Goal: Communication & Community: Answer question/provide support

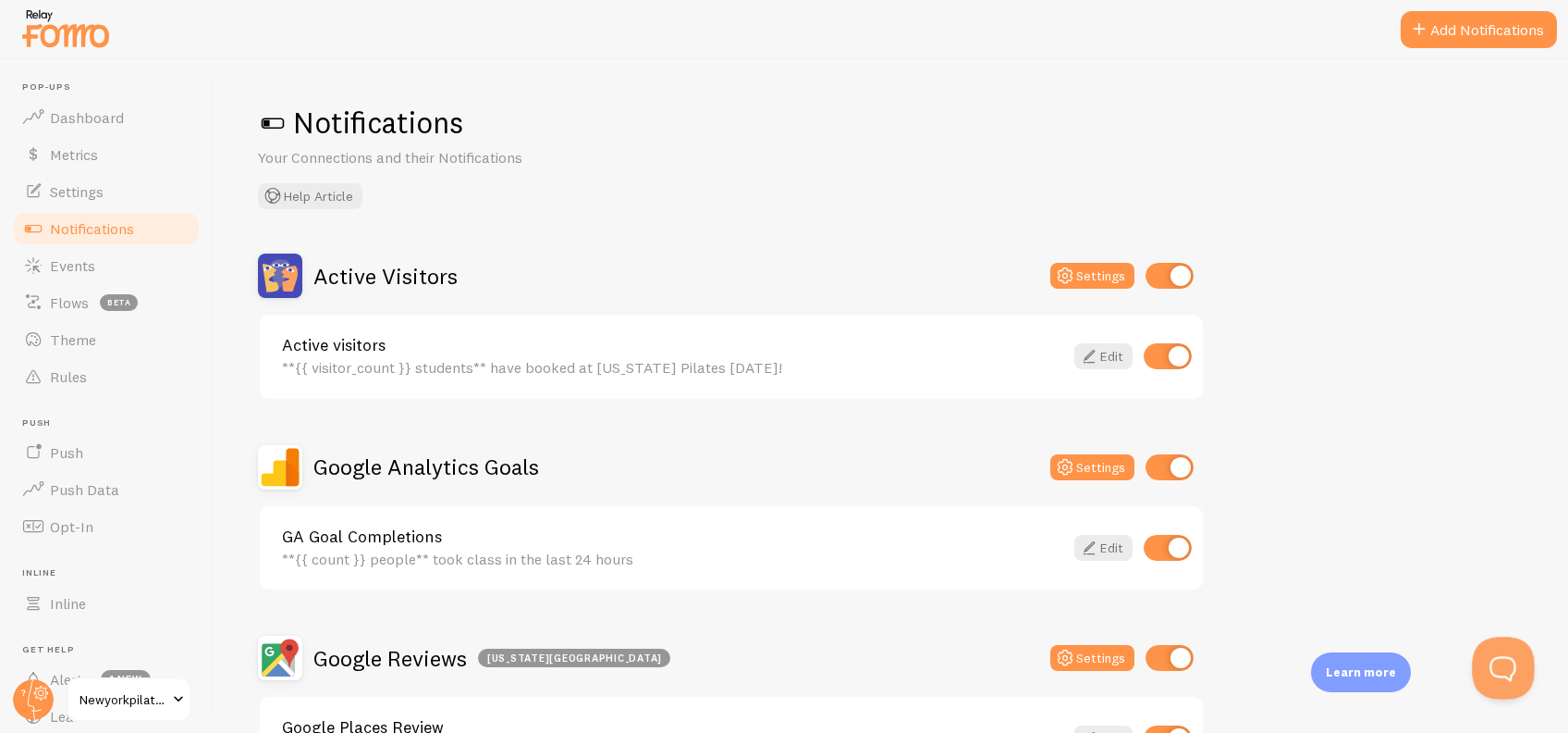
click at [1489, 670] on button "Open Beacon popover" at bounding box center [1500, 664] width 56 height 56
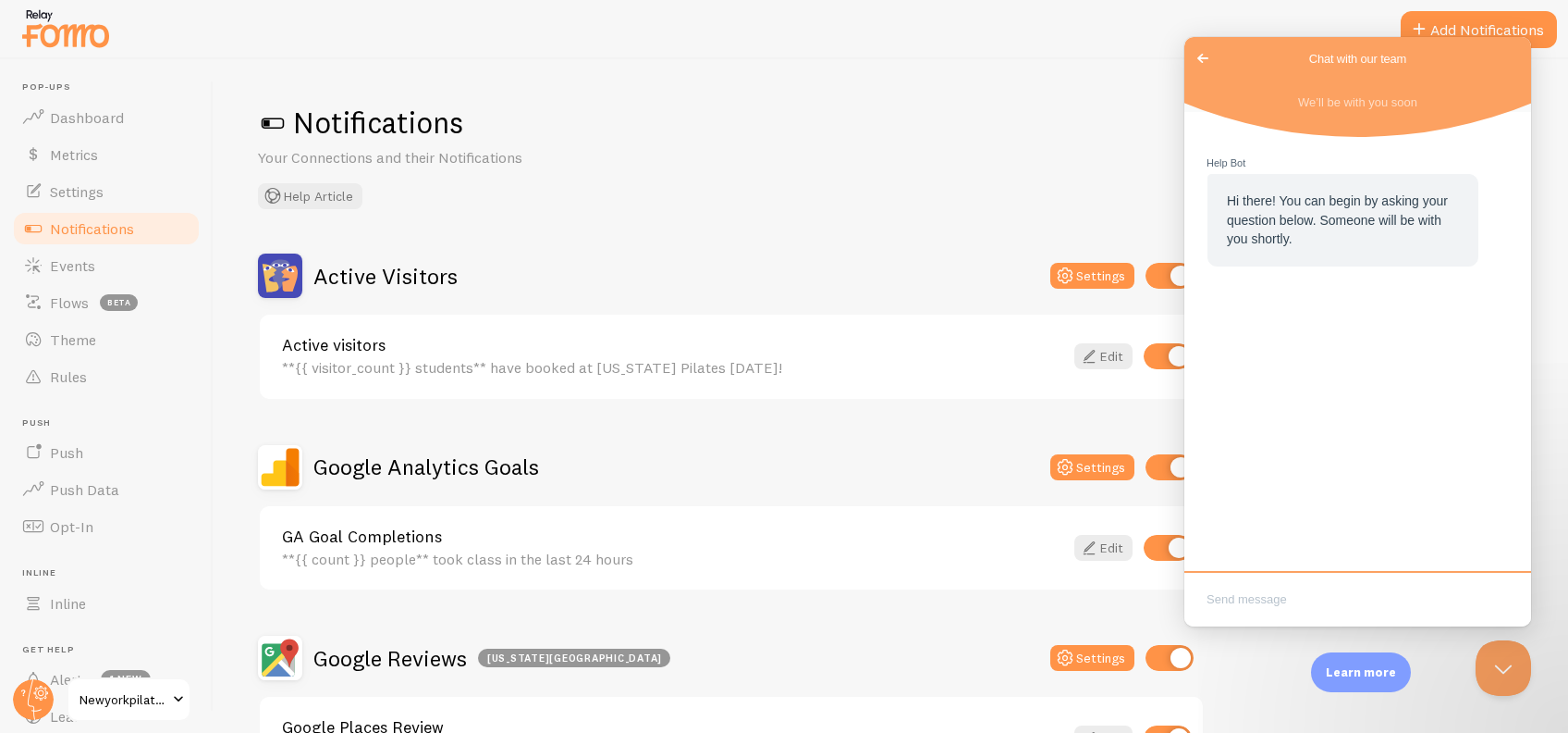
click at [1203, 61] on span "Go back" at bounding box center [1202, 57] width 22 height 22
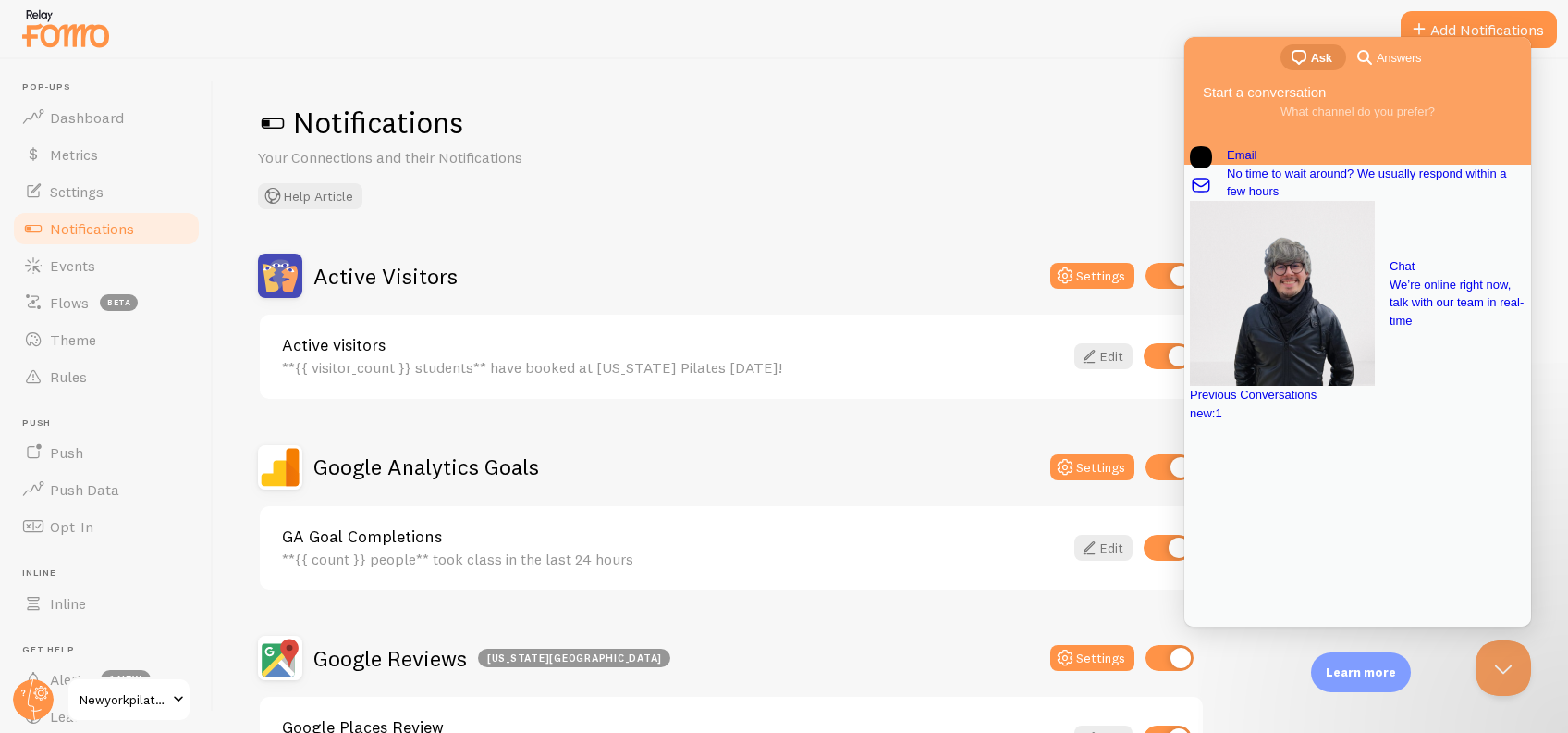
click at [1426, 423] on div "new : 1" at bounding box center [1357, 413] width 335 height 18
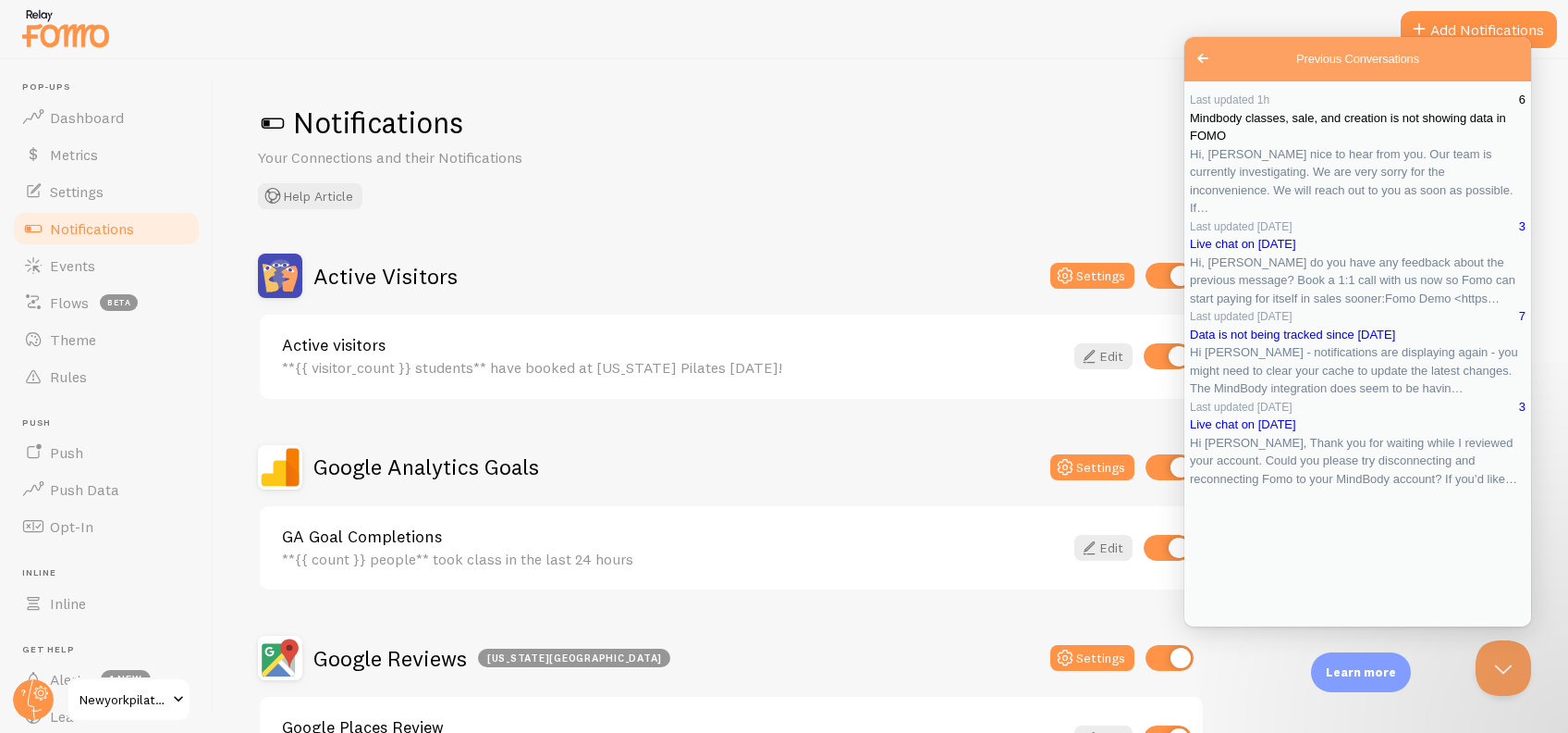
click at [1339, 218] on link "Last updated 1h 6 Mindbody classes, sale, and creation is not showing data in F…" at bounding box center [1357, 154] width 335 height 126
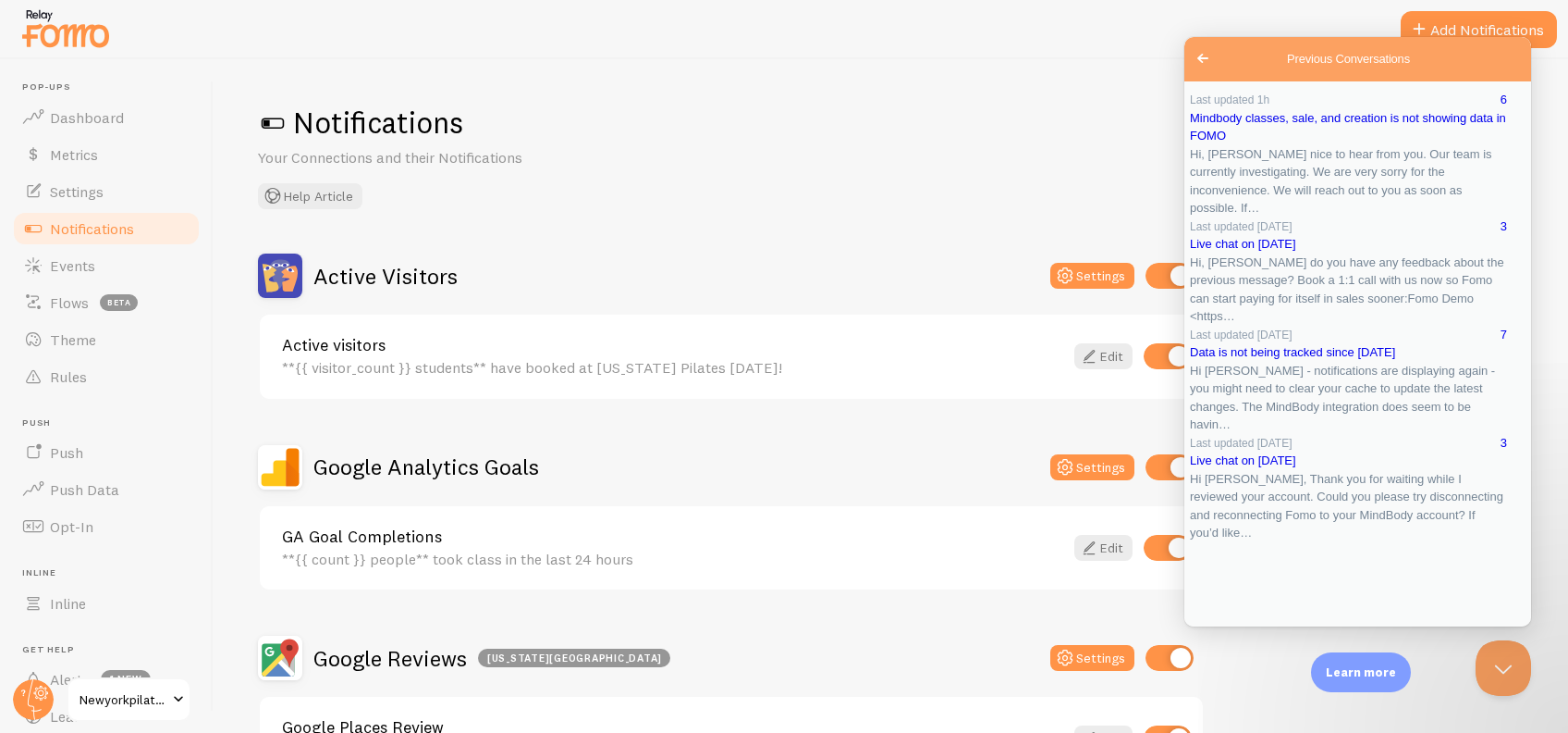
scroll to position [838, 0]
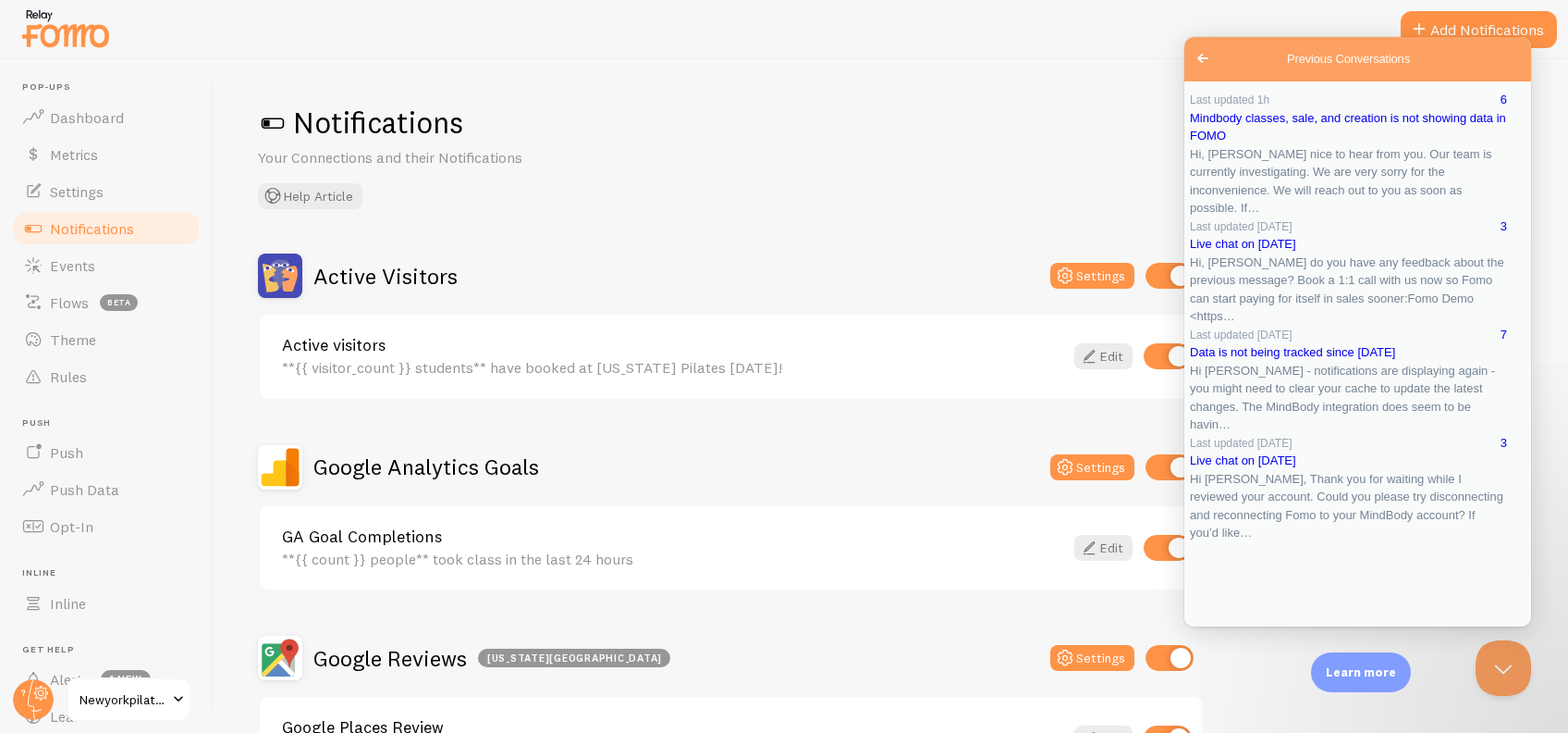
type textarea "Hi [PERSON_NAME],"
drag, startPoint x: 1267, startPoint y: 465, endPoint x: 1175, endPoint y: 447, distance: 93.7
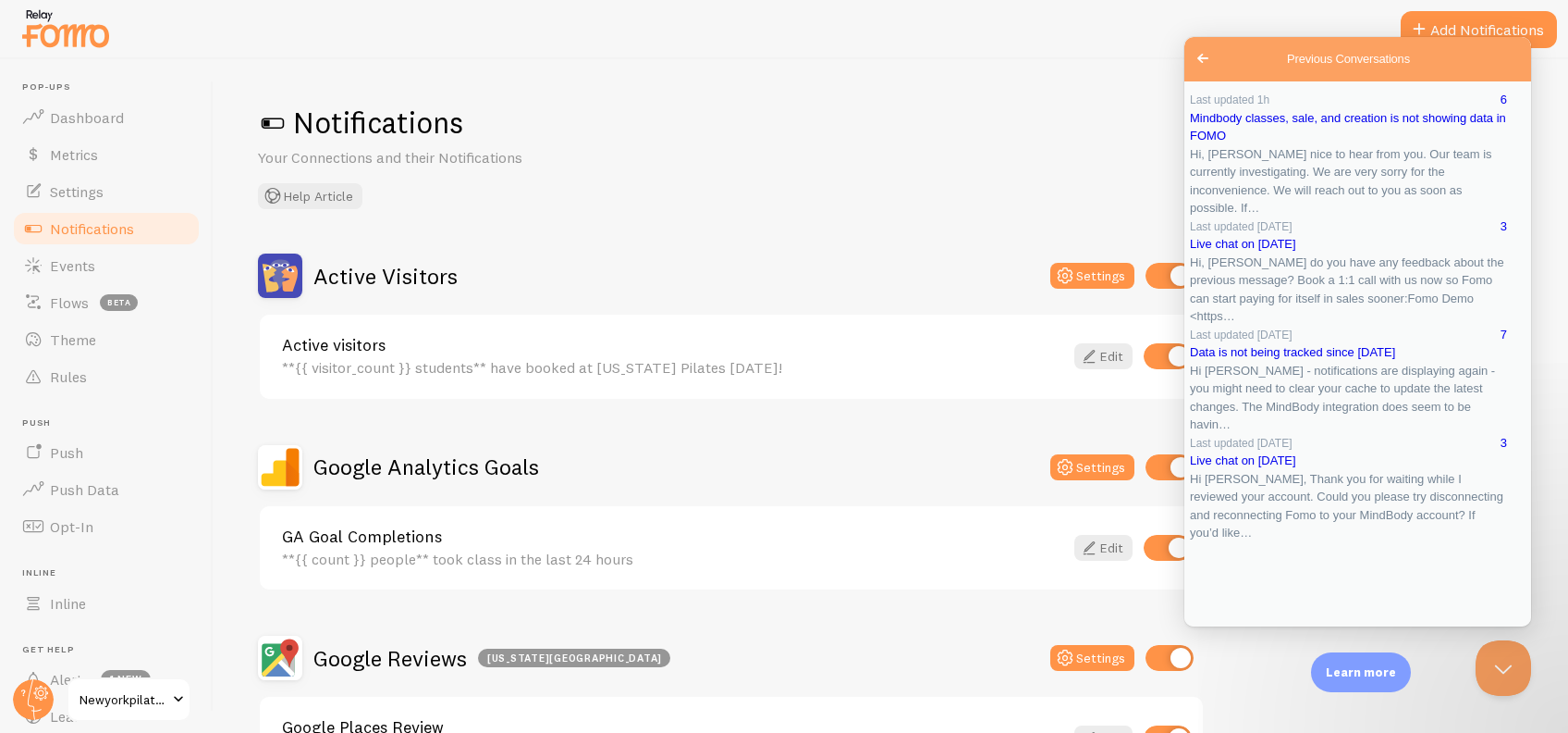
paste textarea "on when it should be fixed or anything we can do to speed up the process?"
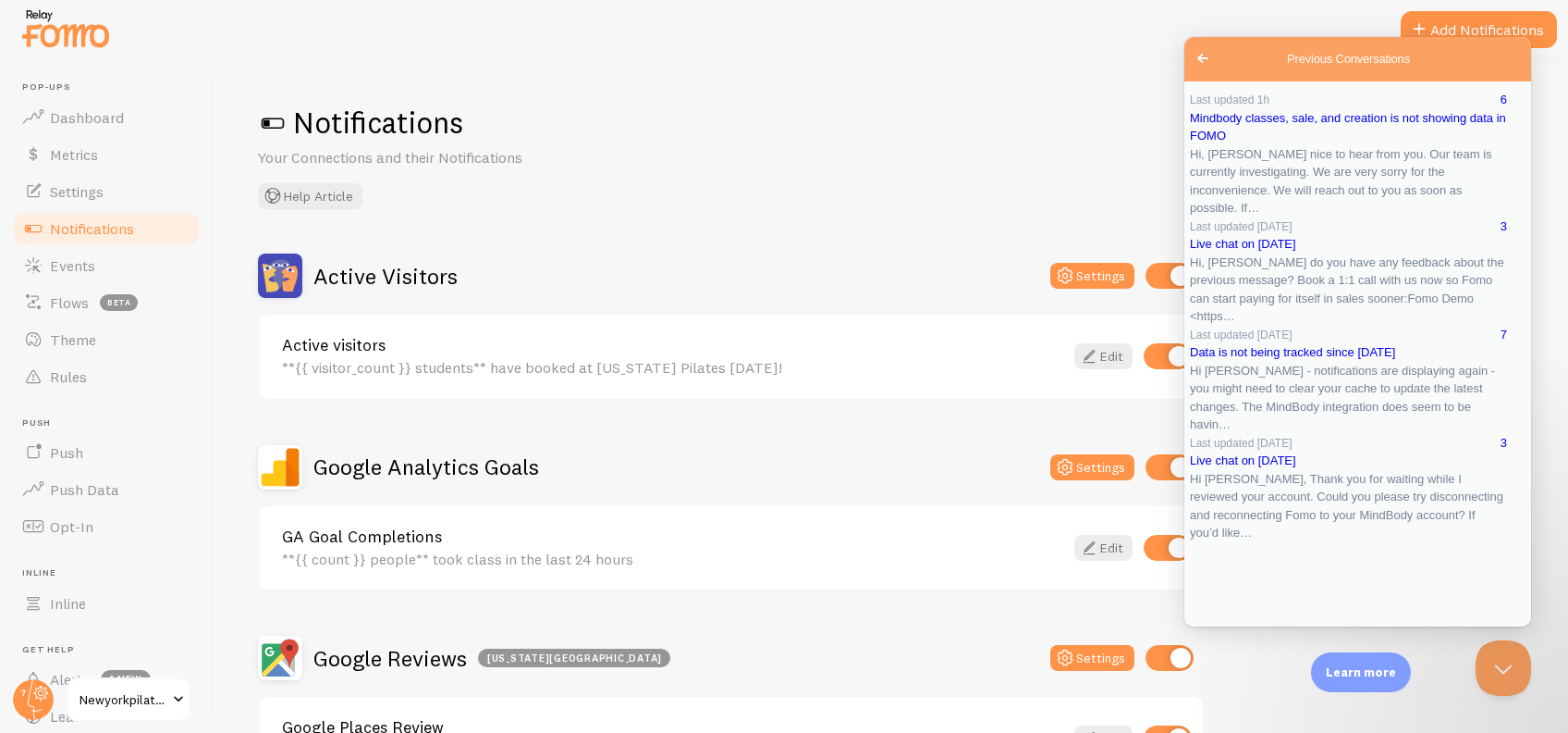
type textarea "Hi [PERSON_NAME], thanks for the update. Could you give an ETA on when it shoul…"
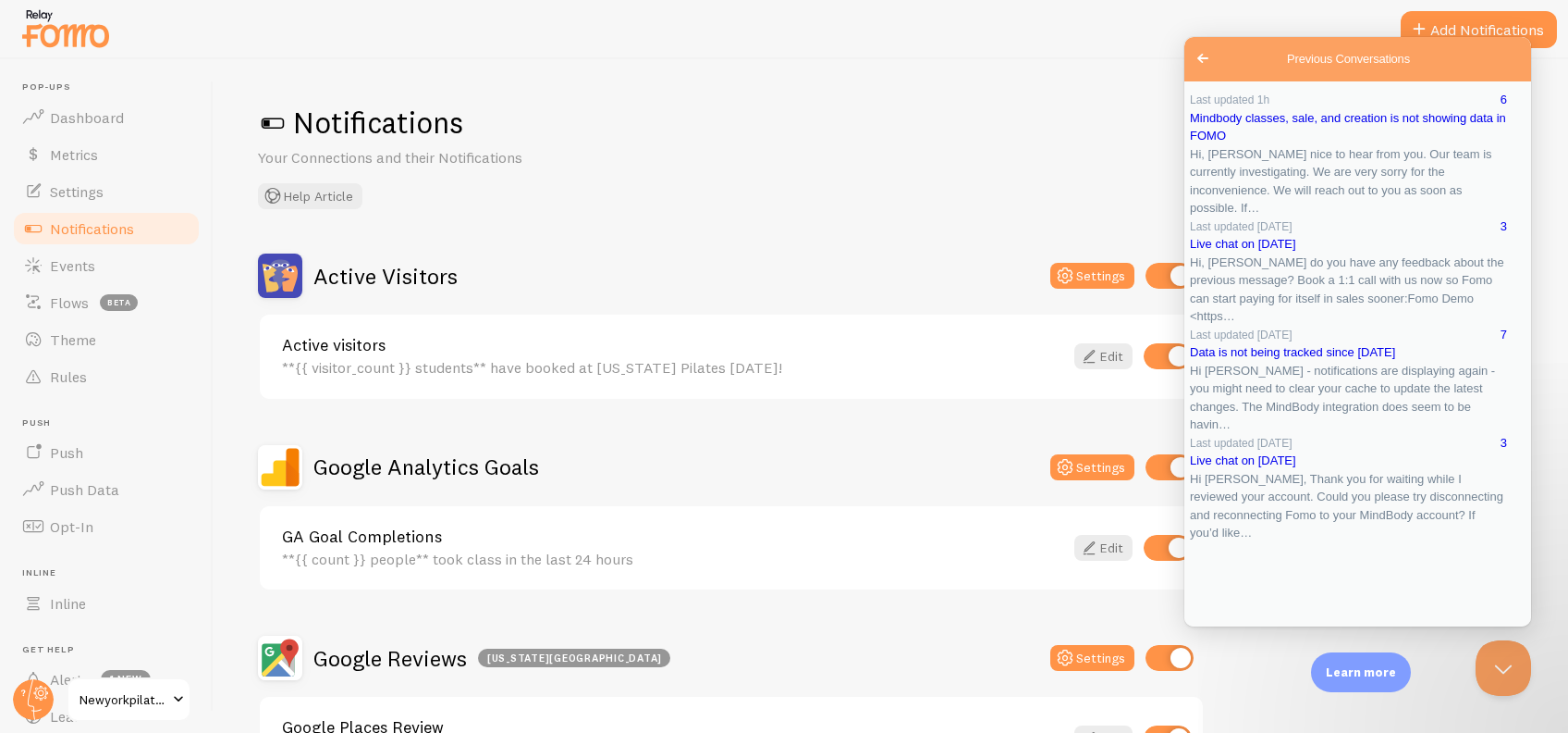
click at [1494, 663] on button "Close Beacon popover" at bounding box center [1500, 664] width 56 height 56
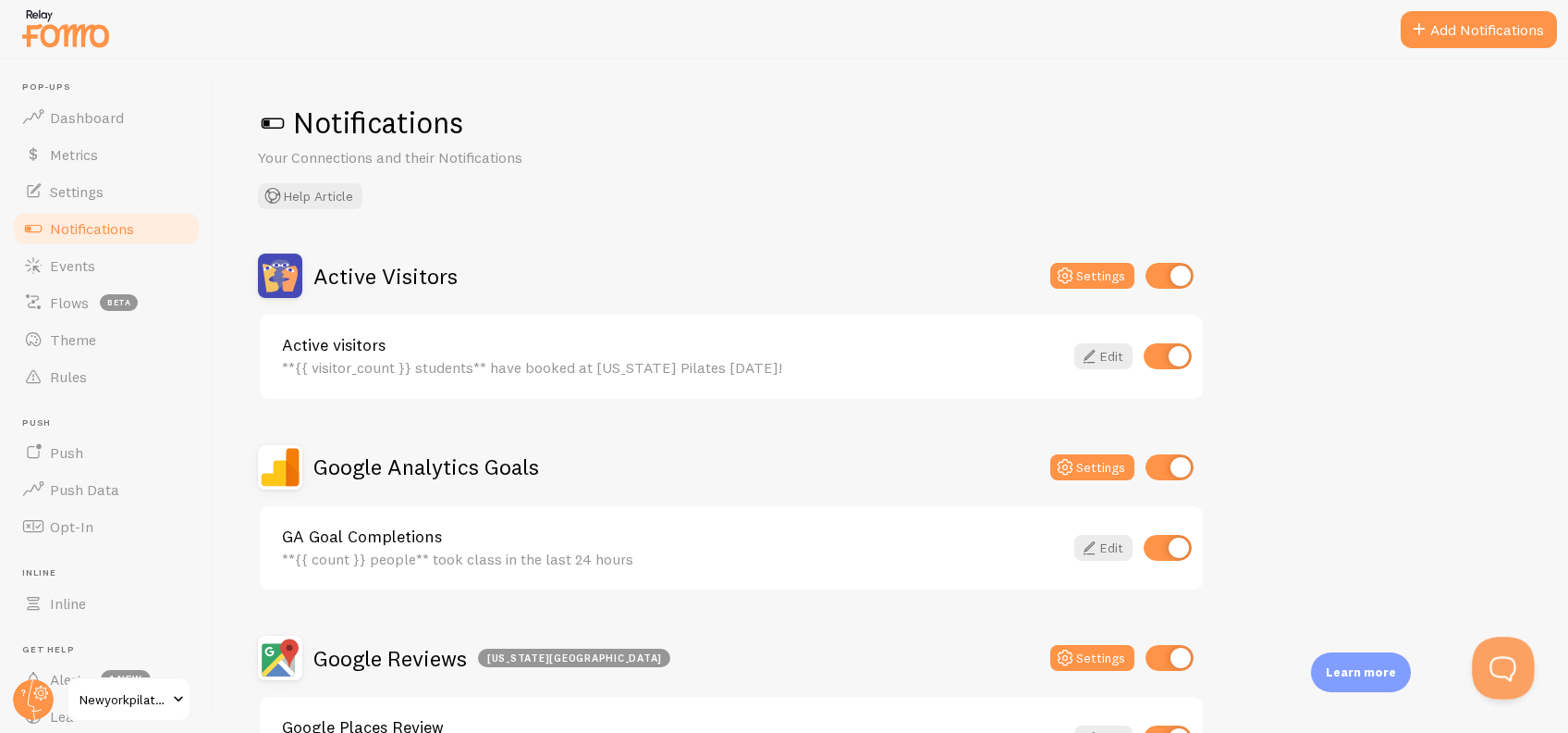
click at [1506, 658] on button "Open Beacon popover" at bounding box center [1500, 664] width 56 height 56
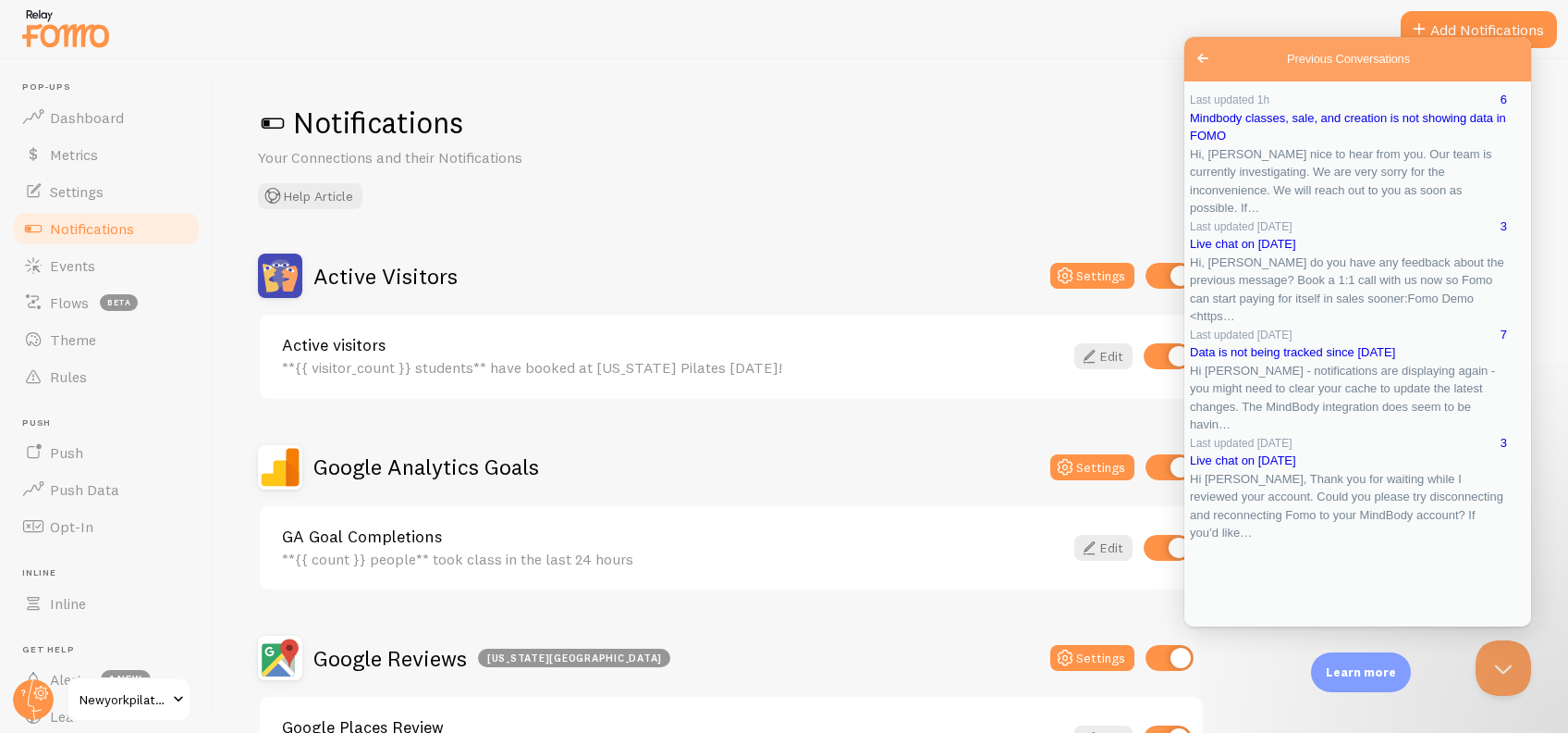
scroll to position [235, 0]
click at [1217, 627] on button "Close" at bounding box center [1201, 638] width 34 height 24
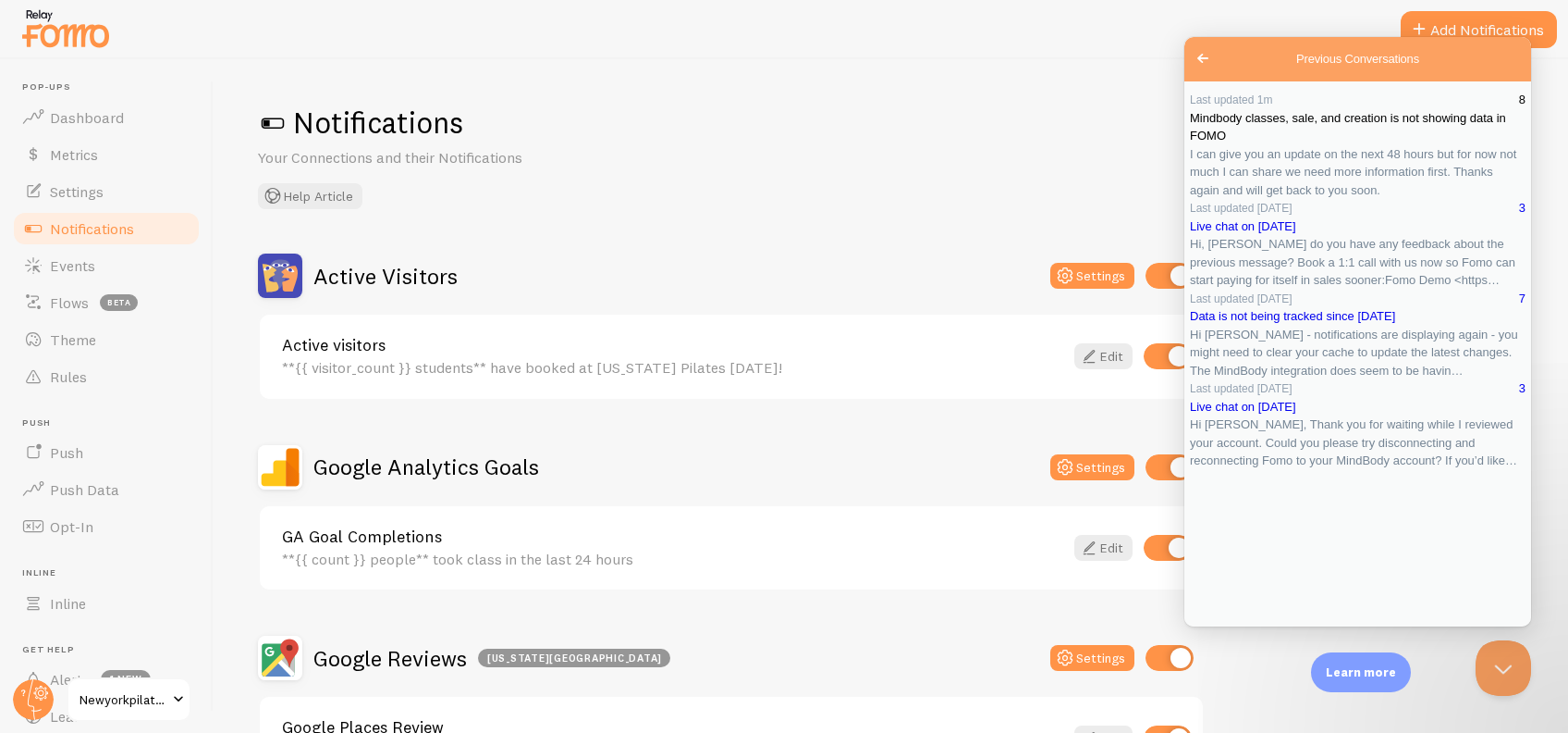
click at [1261, 184] on span "I can give you an update on the next 48 hours but for now not much I can share …" at bounding box center [1352, 172] width 327 height 50
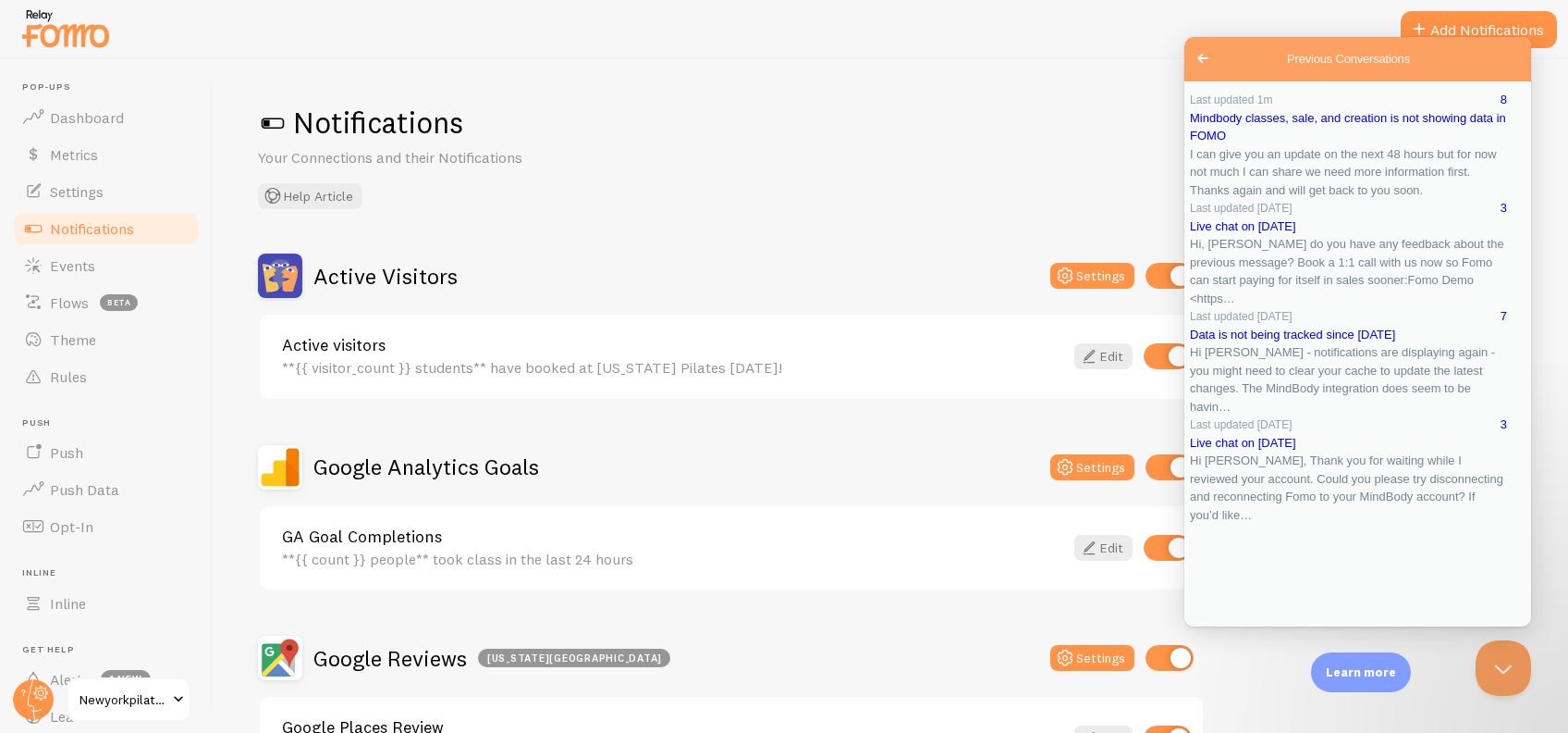
scroll to position [1139, 0]
drag, startPoint x: 1302, startPoint y: 451, endPoint x: 1311, endPoint y: 459, distance: 12.0
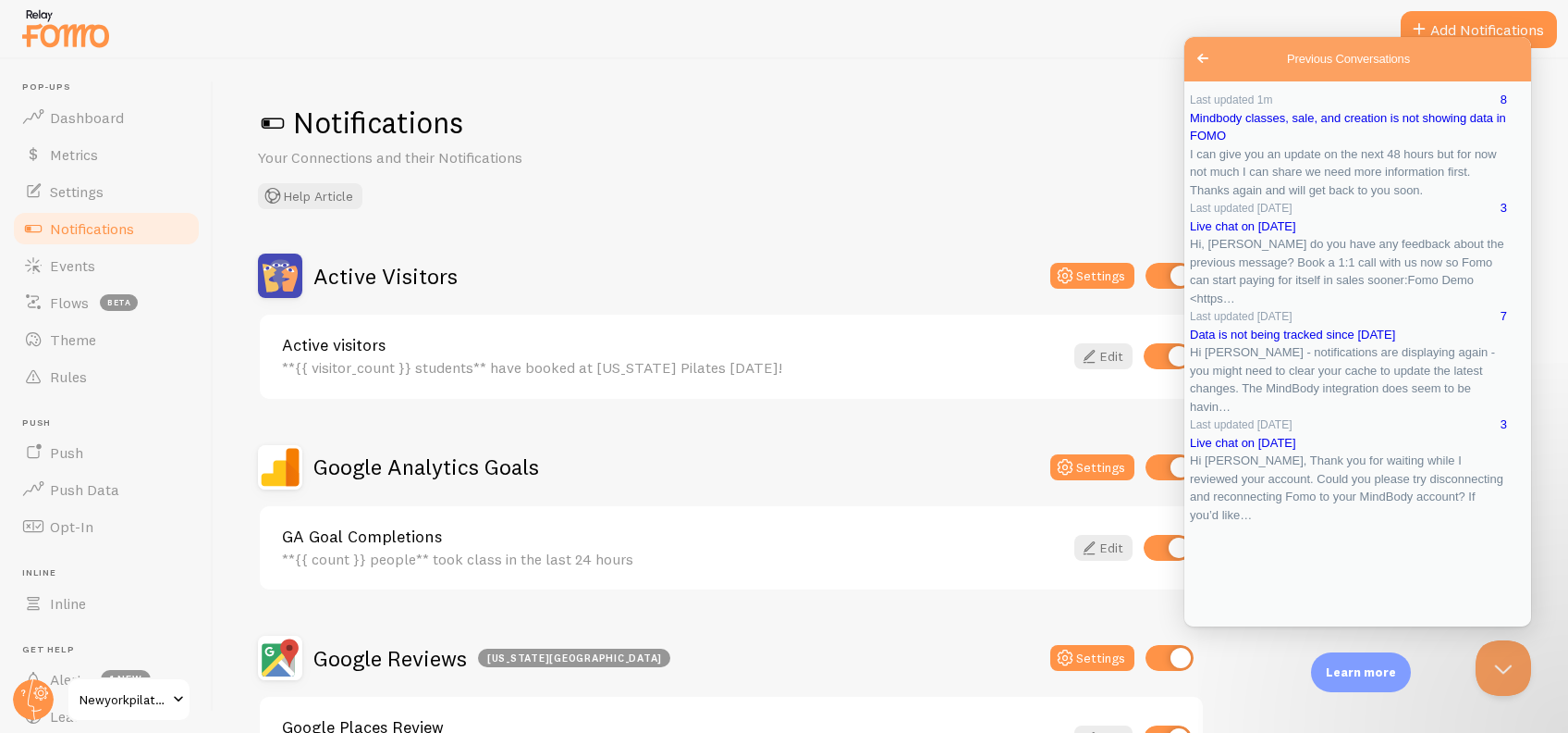
drag, startPoint x: 1205, startPoint y: 436, endPoint x: 1452, endPoint y: 516, distance: 259.6
copy div "I can give you an update on the next 48 hours but for now not much I can share …"
